Goal: Transaction & Acquisition: Download file/media

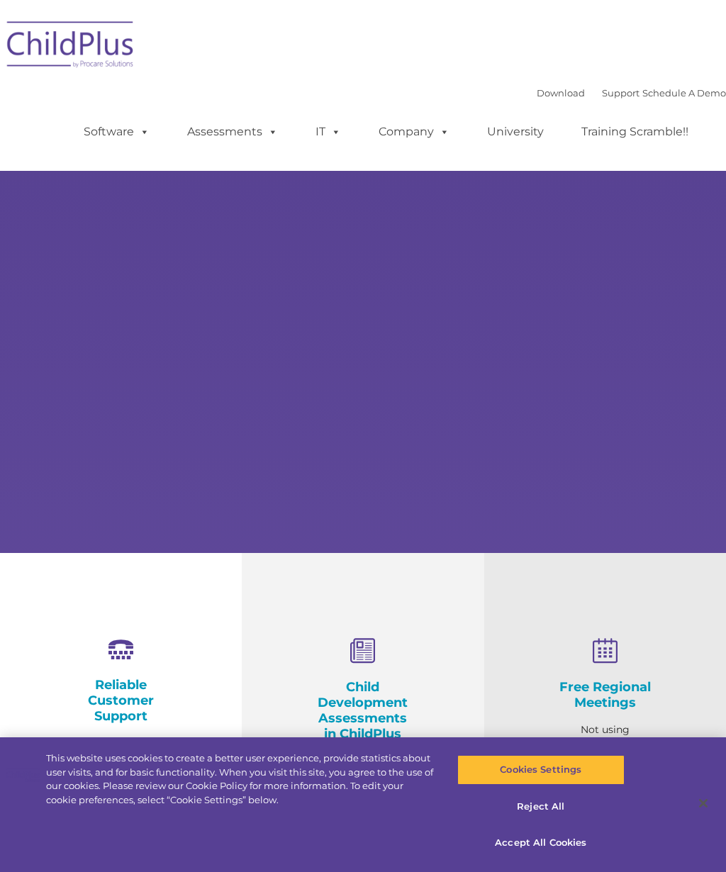
select select "MEDIUM"
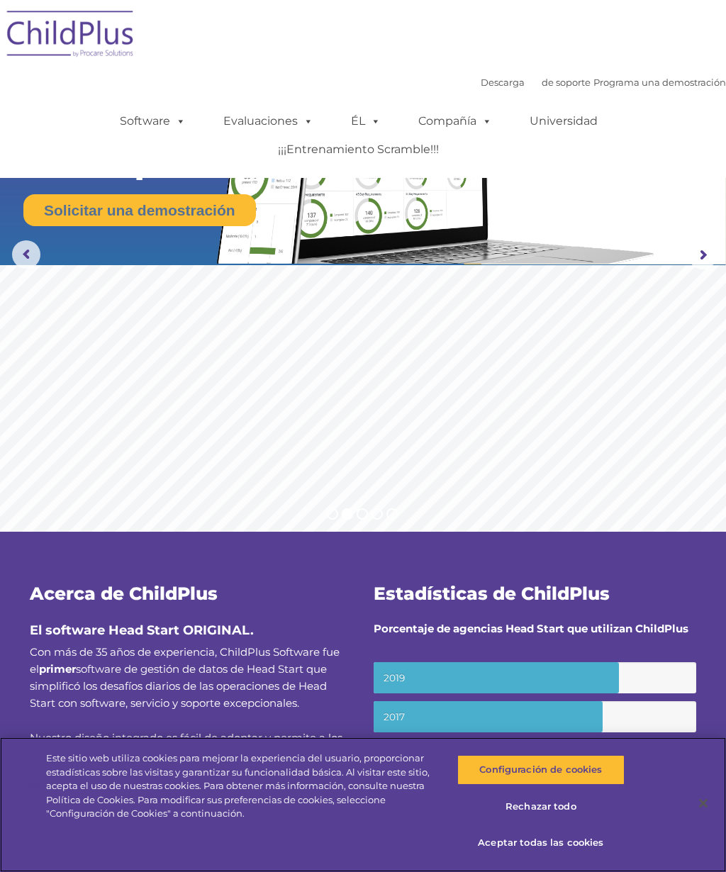
click at [501, 847] on font "Aceptar todas las cookies" at bounding box center [541, 842] width 126 height 11
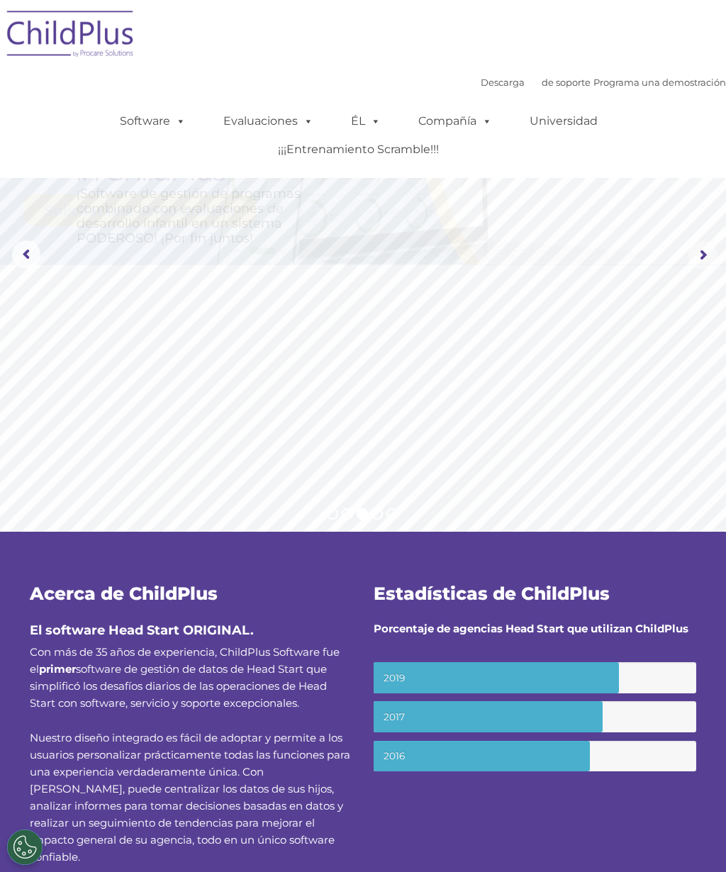
click at [691, 261] on rs-arrow at bounding box center [702, 255] width 28 height 28
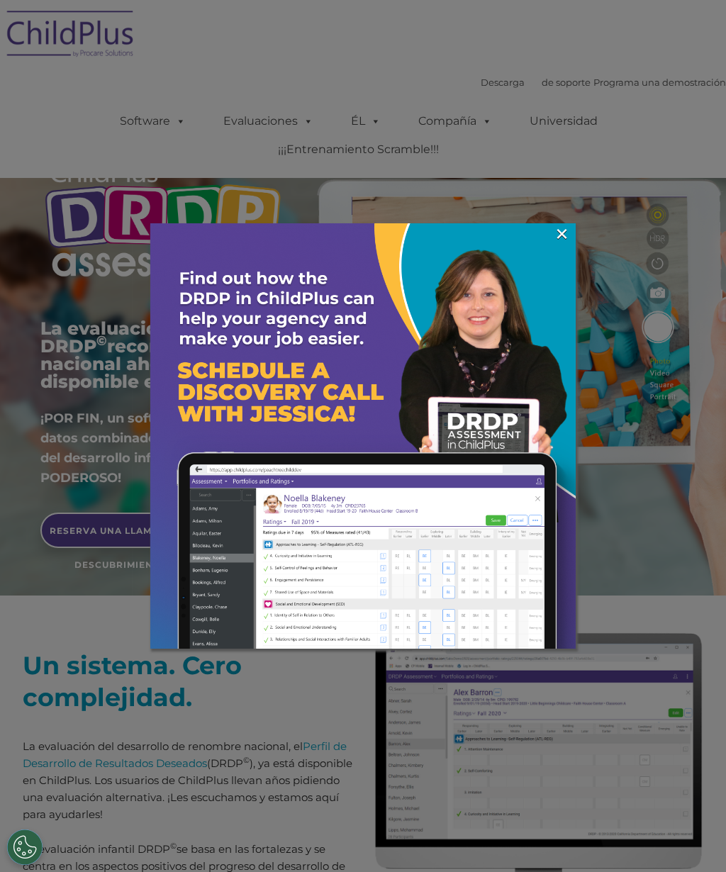
click at [560, 243] on font "×" at bounding box center [562, 233] width 16 height 35
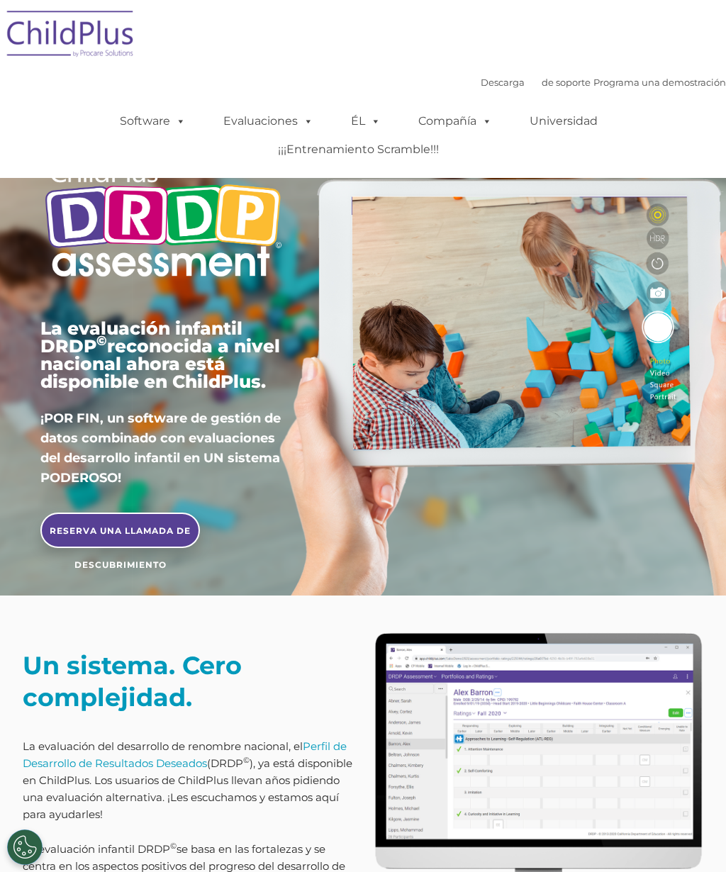
click at [180, 121] on span at bounding box center [178, 120] width 16 height 13
click at [104, 89] on div "Descarga de soporte | Programa una demostración  MENÚ MENÚ Software ChildPlus:…" at bounding box center [363, 125] width 726 height 106
click at [471, 96] on ul "Software ChildPlus: el sistema de gestión de datos de Head Start original y más…" at bounding box center [363, 135] width 726 height 85
click at [481, 87] on font "Descarga" at bounding box center [503, 82] width 44 height 11
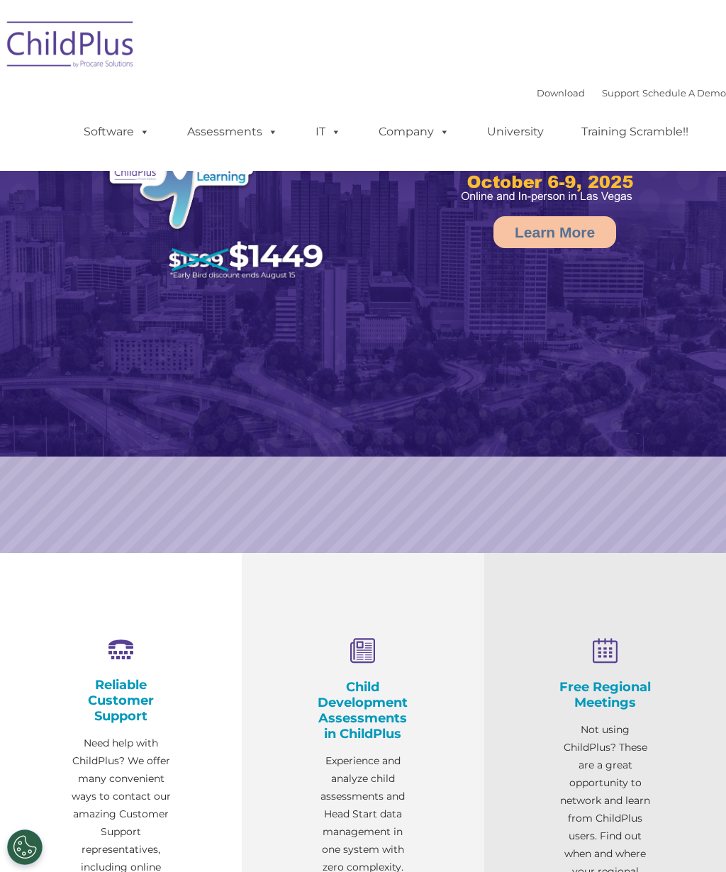
select select "MEDIUM"
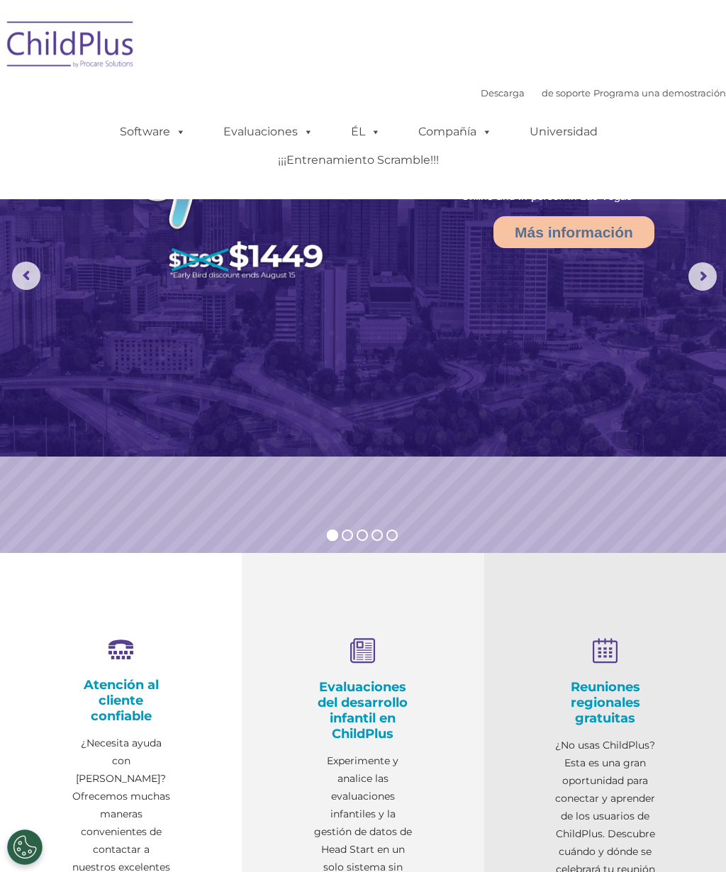
click at [486, 135] on span at bounding box center [484, 131] width 16 height 13
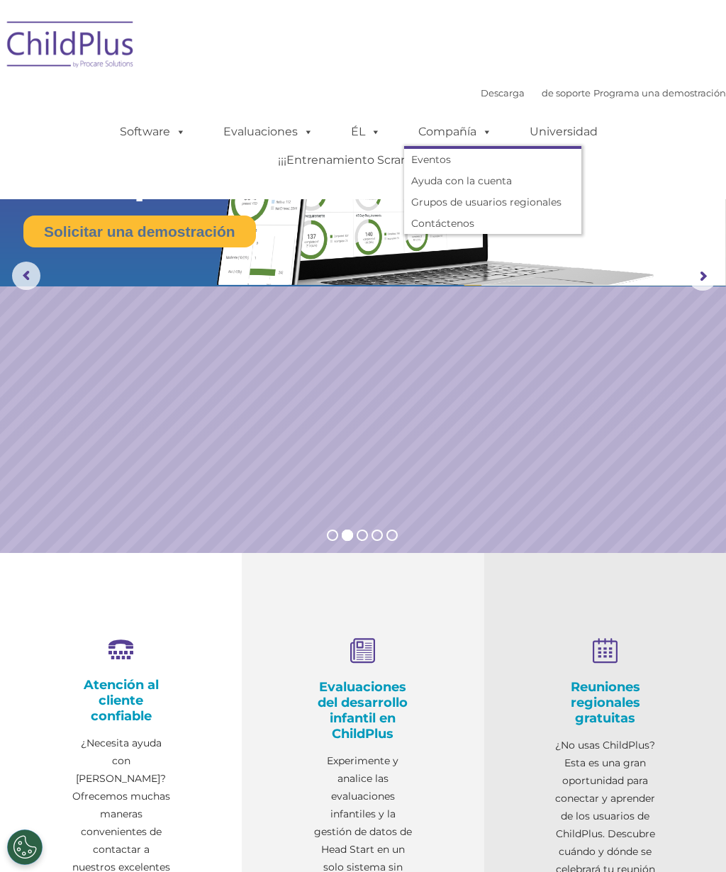
click at [376, 138] on span at bounding box center [373, 131] width 16 height 13
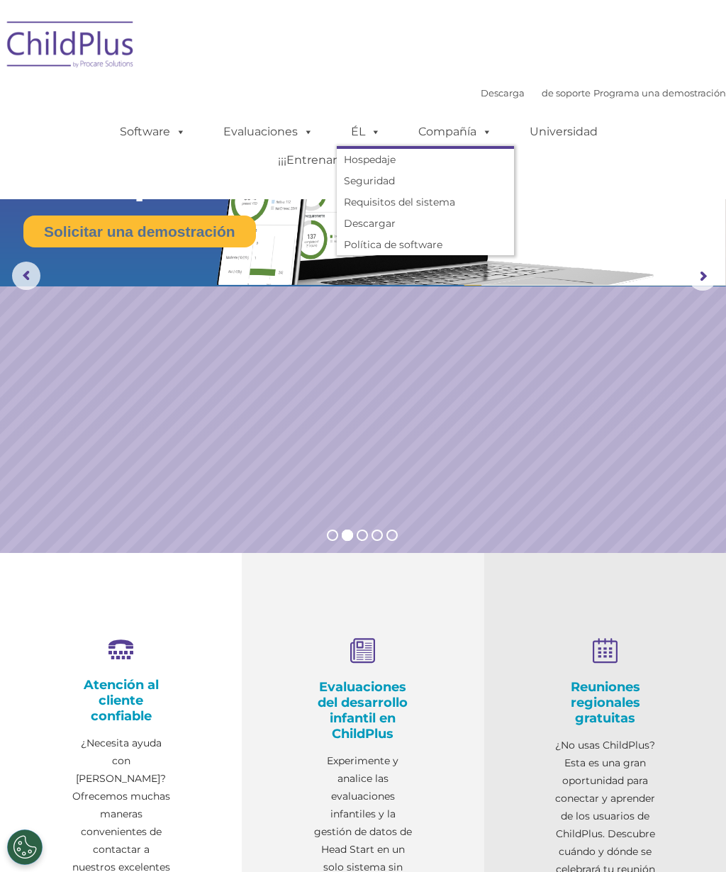
click at [308, 138] on span at bounding box center [306, 131] width 16 height 13
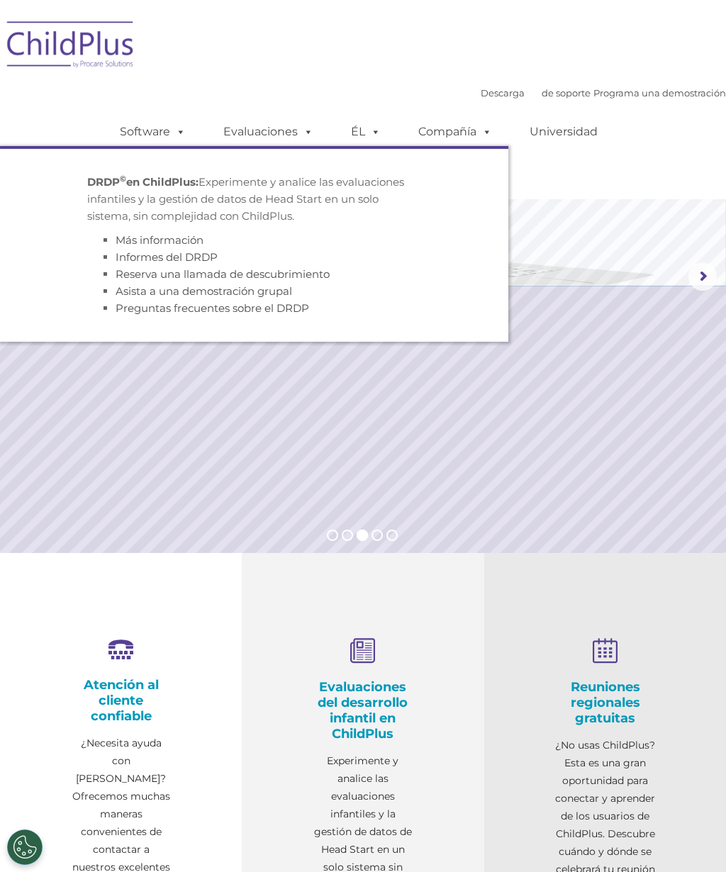
click at [186, 82] on div "Descarga de soporte | Programa una demostración  MENÚ MENÚ Software ChildPlus:…" at bounding box center [363, 100] width 726 height 178
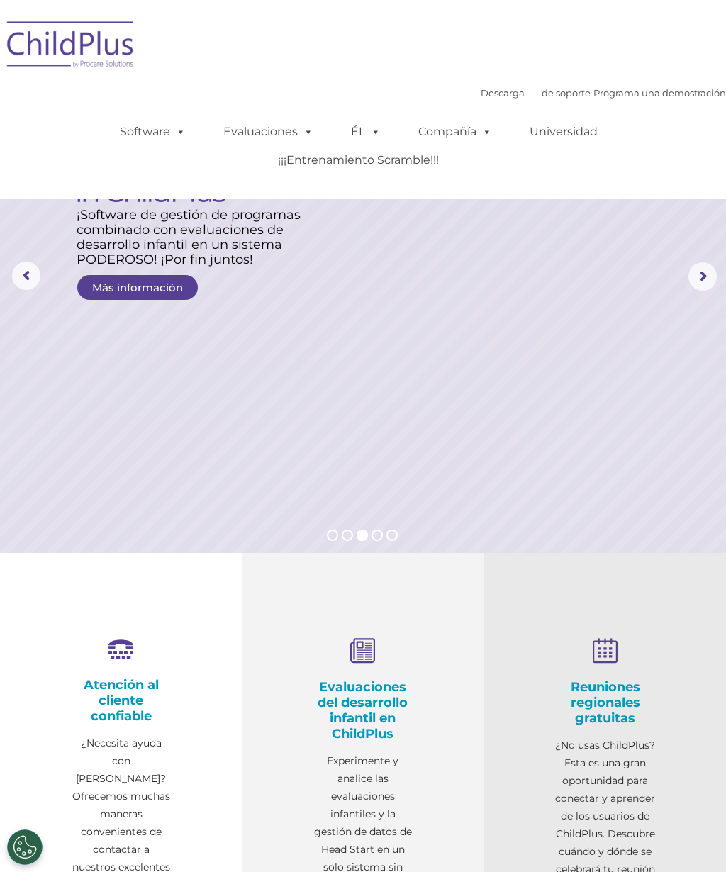
click at [185, 128] on span at bounding box center [178, 131] width 16 height 13
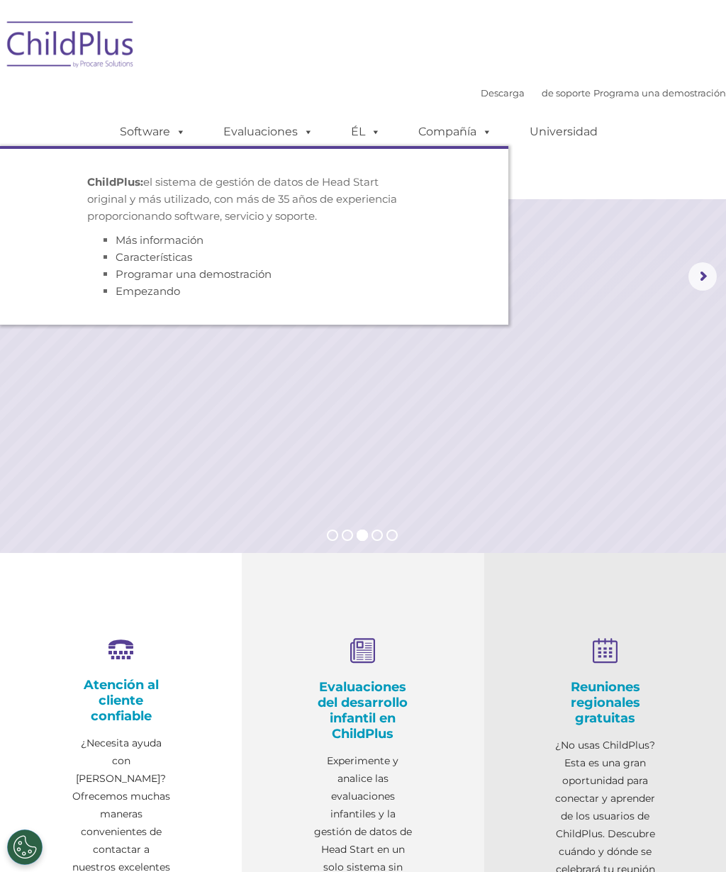
click at [243, 75] on div "Descarga de soporte | Programa una demostración  MENÚ MENÚ Software ChildPlus:…" at bounding box center [363, 100] width 726 height 178
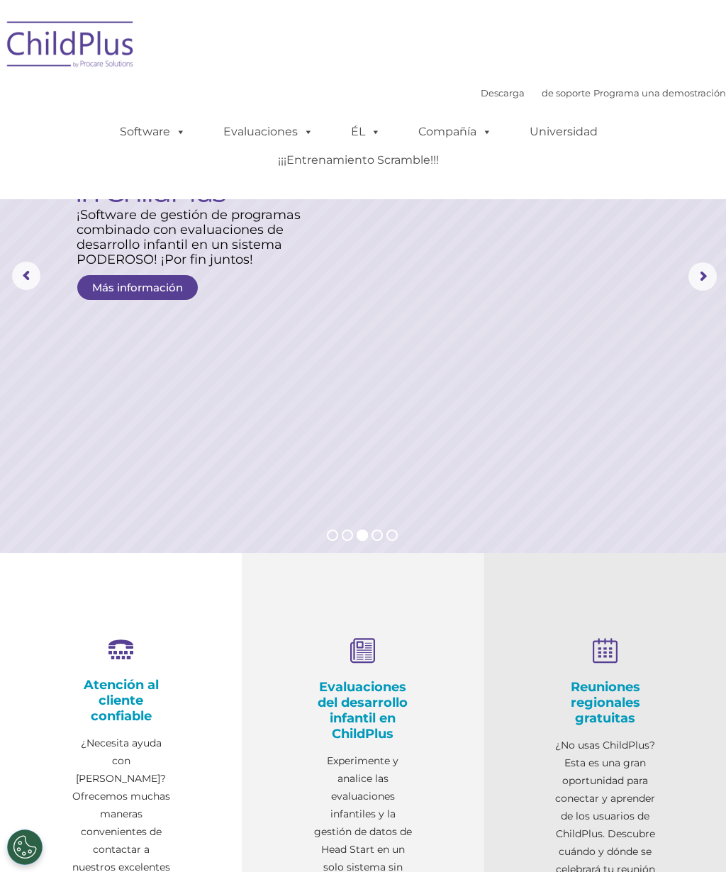
click at [481, 94] on font "Descarga" at bounding box center [503, 92] width 44 height 11
